Goal: Task Accomplishment & Management: Use online tool/utility

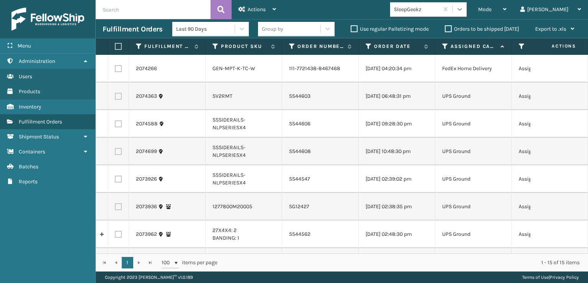
click at [467, 5] on div at bounding box center [460, 9] width 14 height 14
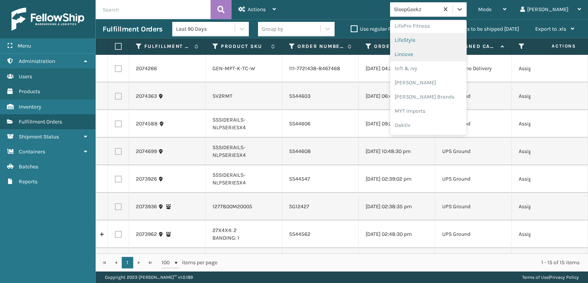
scroll to position [384, 0]
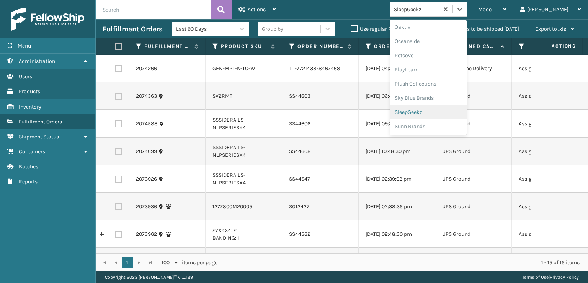
click at [464, 113] on div "SleepGeekz" at bounding box center [428, 112] width 77 height 14
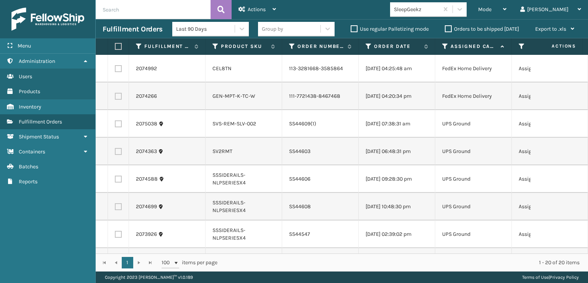
click at [118, 46] on label at bounding box center [117, 46] width 5 height 7
click at [115, 46] on input "checkbox" at bounding box center [115, 46] width 0 height 5
checkbox input "true"
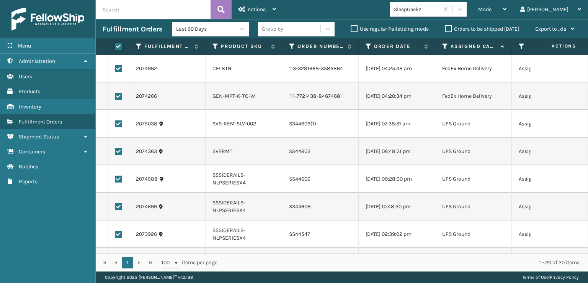
checkbox input "true"
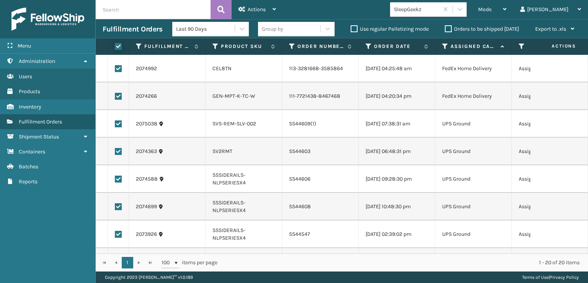
checkbox input "true"
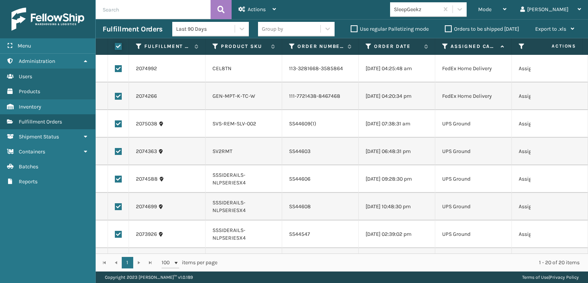
checkbox input "true"
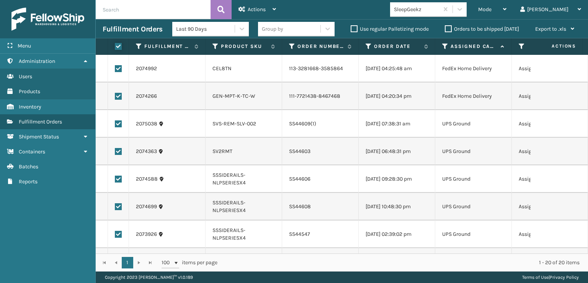
checkbox input "true"
click at [118, 71] on label at bounding box center [118, 68] width 7 height 7
click at [115, 70] on input "checkbox" at bounding box center [115, 67] width 0 height 5
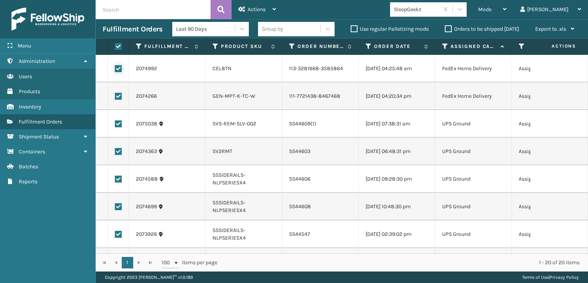
checkbox input "false"
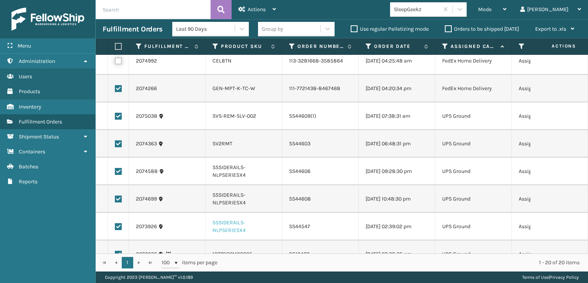
scroll to position [0, 0]
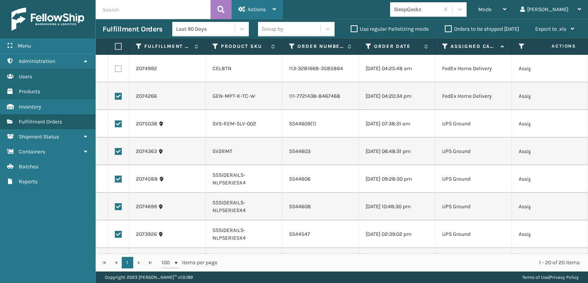
click at [261, 7] on span "Actions" at bounding box center [257, 9] width 18 height 7
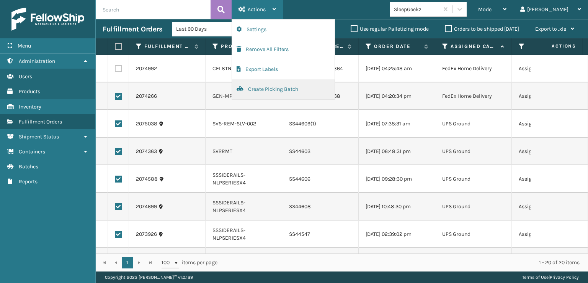
click at [271, 87] on button "Create Picking Batch" at bounding box center [283, 89] width 103 height 20
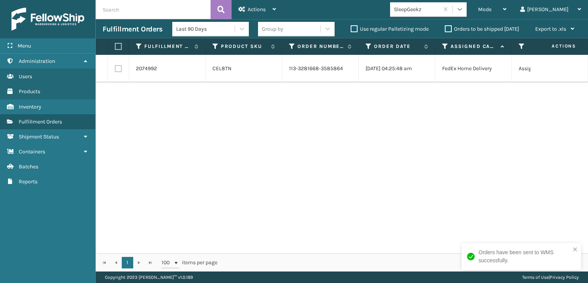
click at [464, 10] on icon at bounding box center [460, 9] width 8 height 8
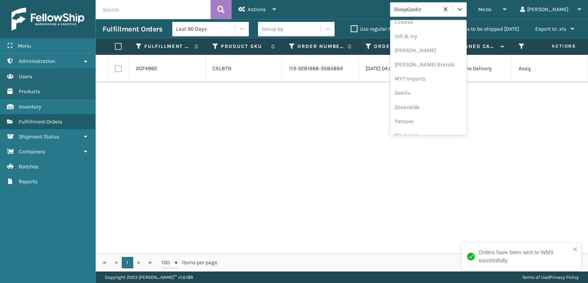
scroll to position [357, 0]
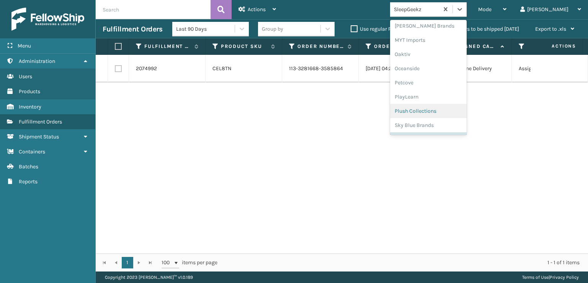
click at [437, 106] on div "Plush Collections" at bounding box center [428, 111] width 77 height 14
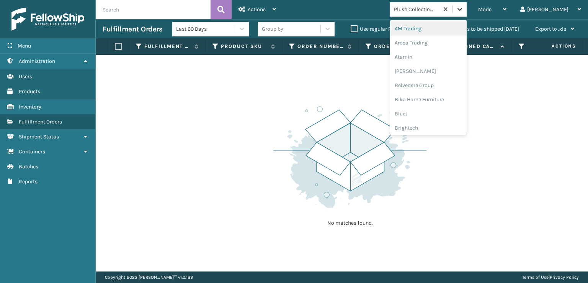
click at [464, 10] on icon at bounding box center [460, 9] width 8 height 8
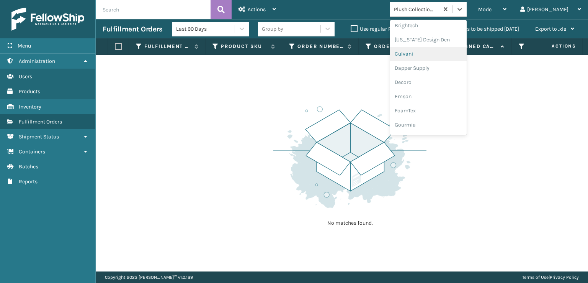
scroll to position [115, 0]
click at [444, 99] on div "FoamTex" at bounding box center [428, 98] width 77 height 14
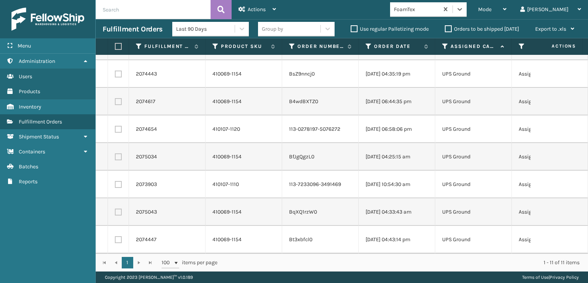
scroll to position [0, 0]
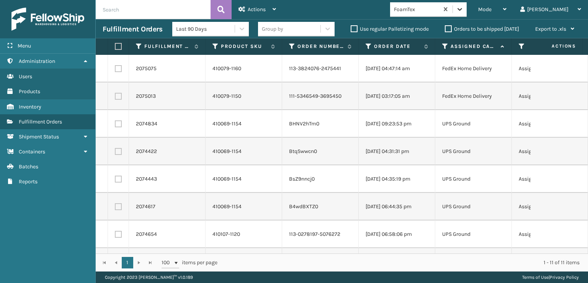
click at [464, 11] on icon at bounding box center [460, 9] width 8 height 8
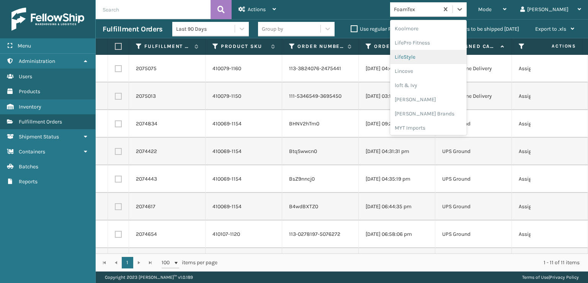
scroll to position [280, 0]
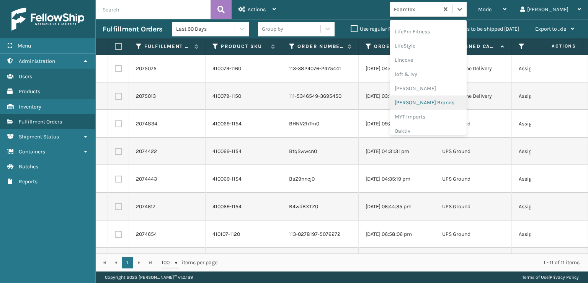
click at [452, 102] on div "[PERSON_NAME] Brands" at bounding box center [428, 102] width 77 height 14
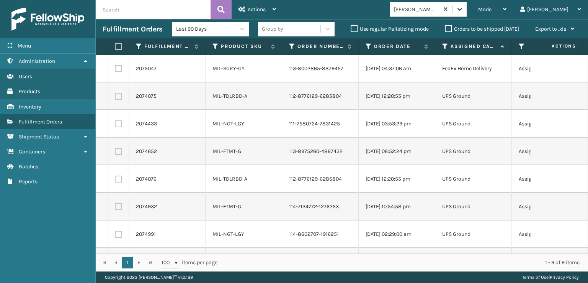
click at [467, 5] on div at bounding box center [460, 9] width 14 height 14
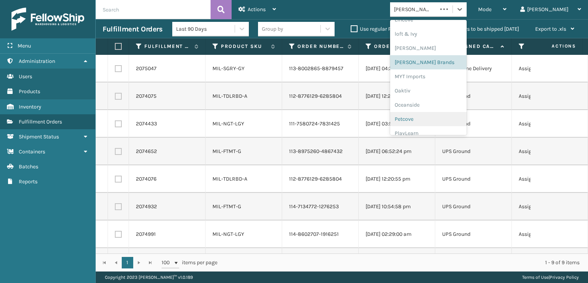
scroll to position [384, 0]
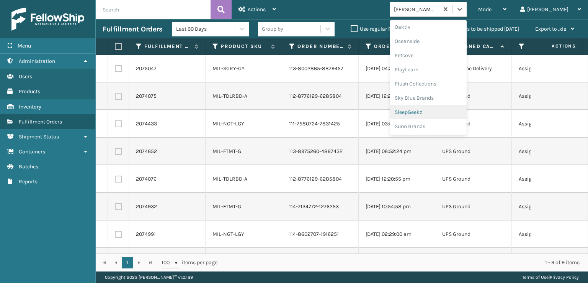
click at [444, 112] on div "SleepGeekz" at bounding box center [428, 112] width 77 height 14
